Goal: Find contact information: Find contact information

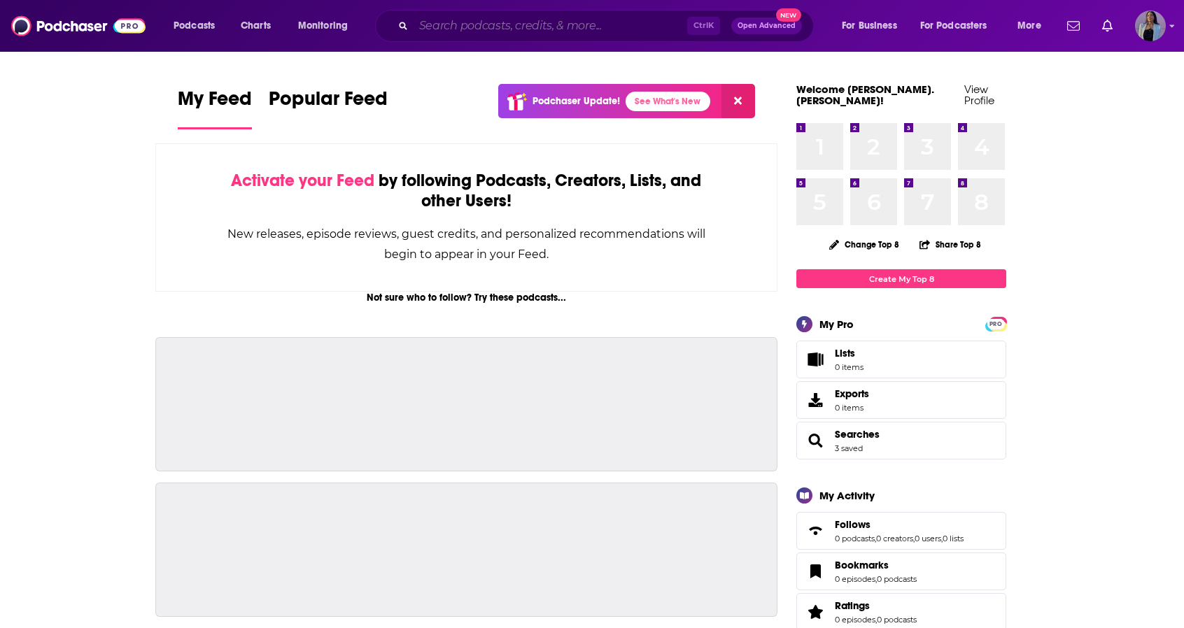
click at [500, 24] on input "Search podcasts, credits, & more..." at bounding box center [551, 26] width 274 height 22
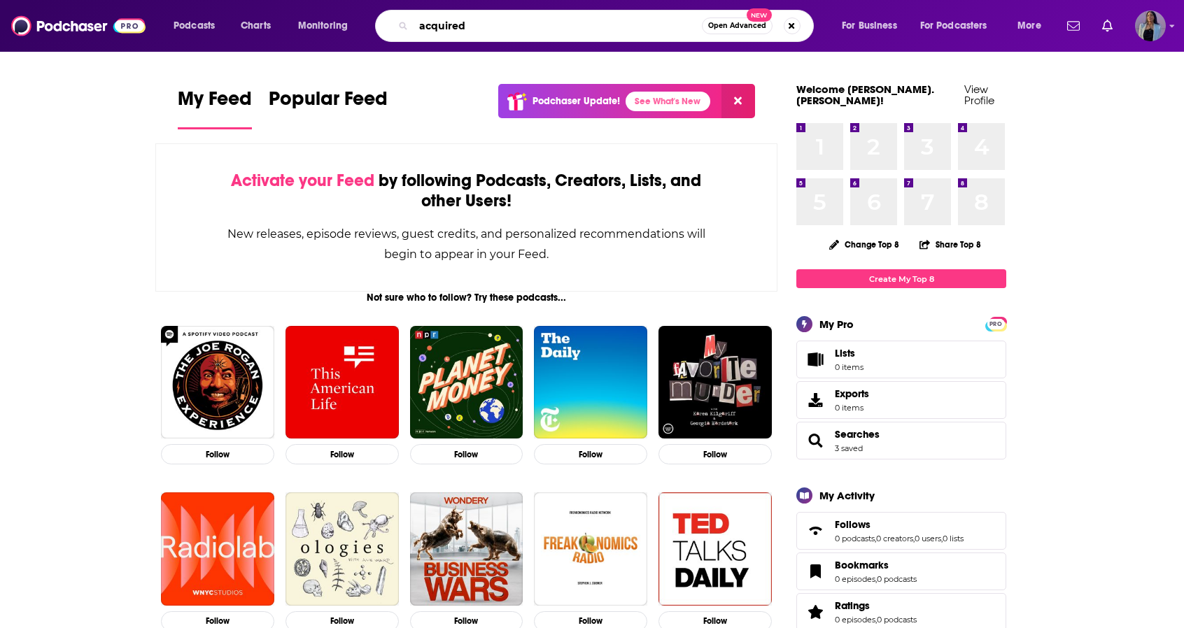
type input "acquired"
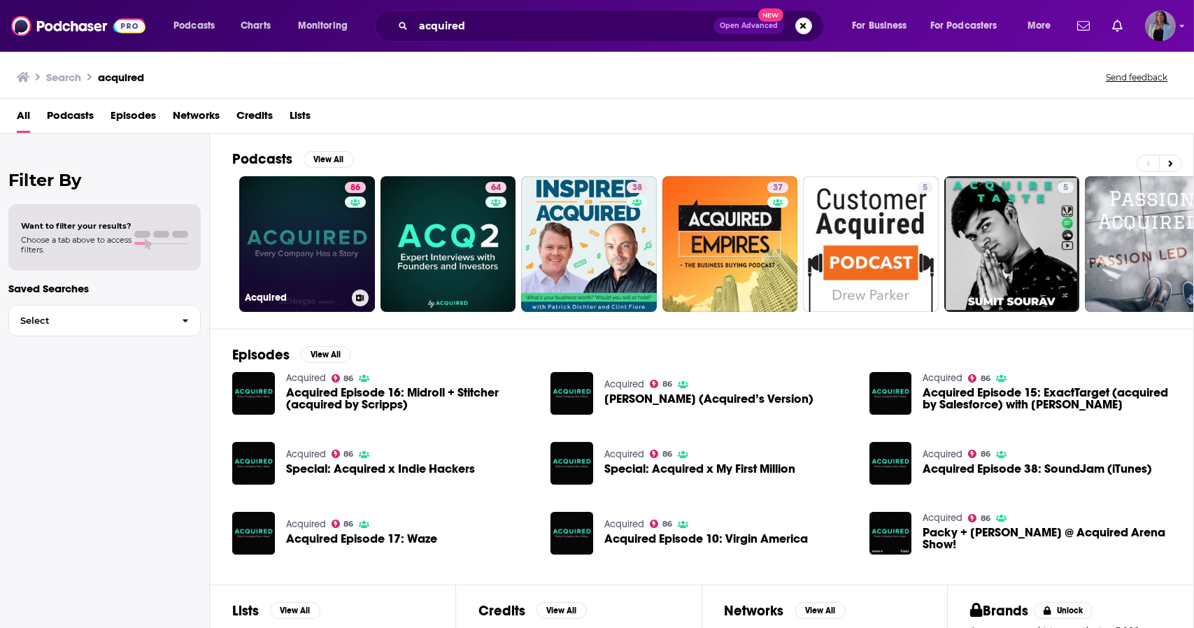
click at [295, 221] on link "86 Acquired" at bounding box center [307, 244] width 136 height 136
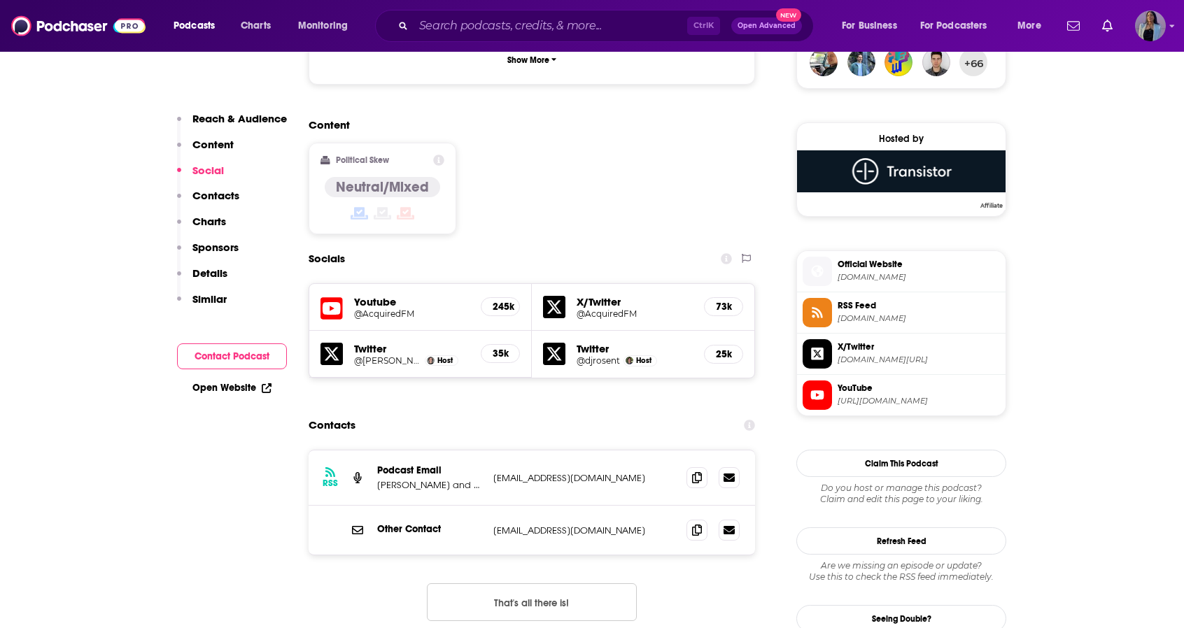
scroll to position [1066, 0]
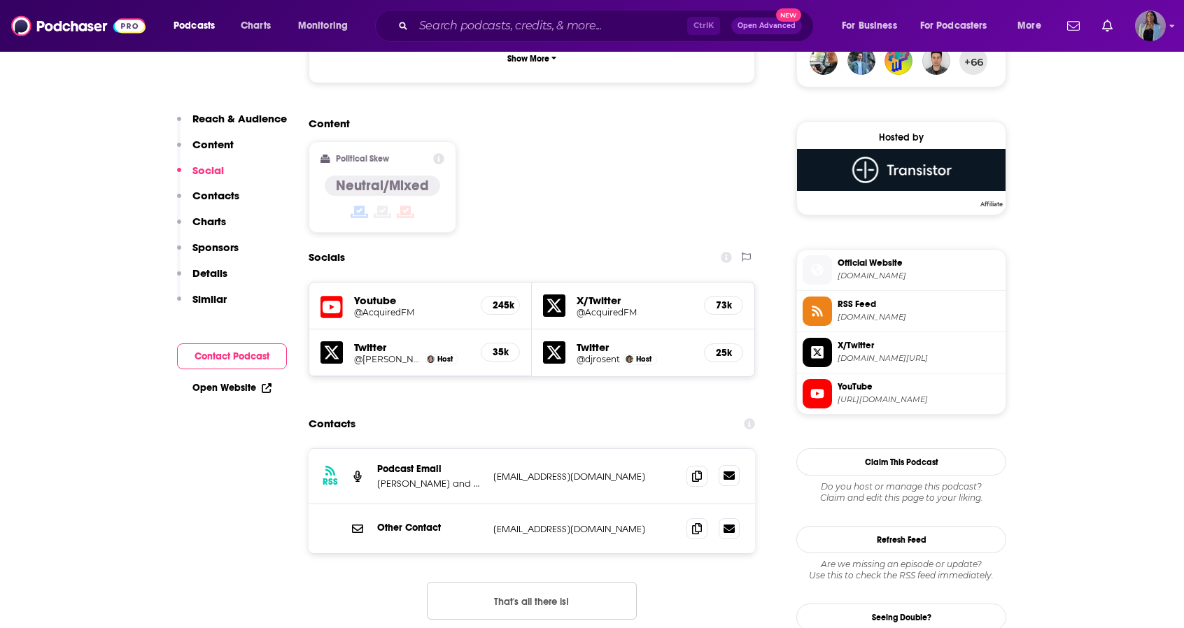
click at [727, 465] on link at bounding box center [729, 475] width 21 height 21
click at [476, 411] on div "Contacts" at bounding box center [532, 424] width 446 height 27
click at [694, 518] on span at bounding box center [696, 528] width 21 height 21
